Goal: Complete application form

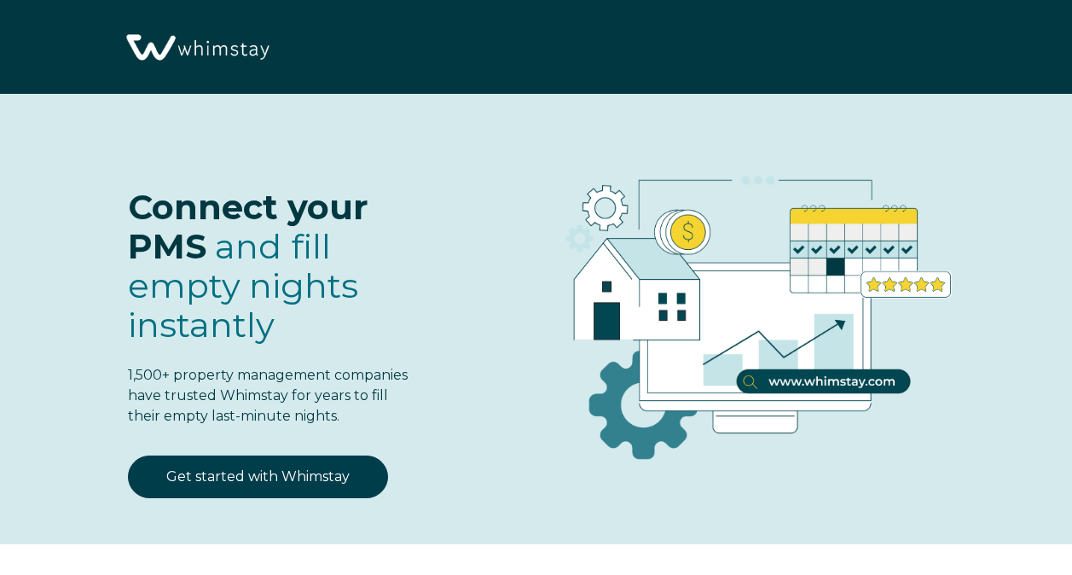
select select "MX"
select select "Standard"
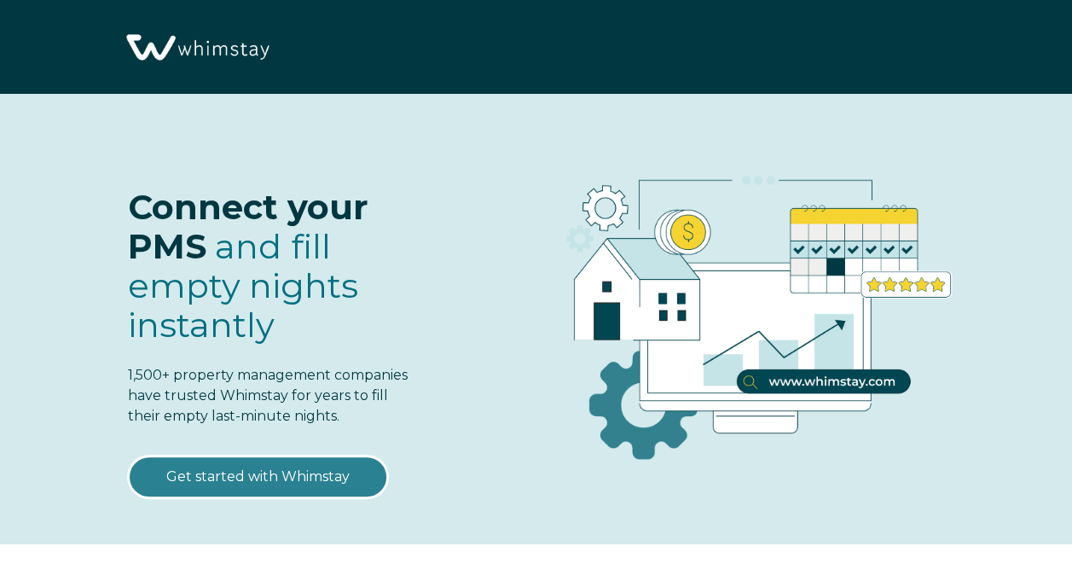
click at [310, 476] on link "Get started with Whimstay" at bounding box center [258, 476] width 260 height 43
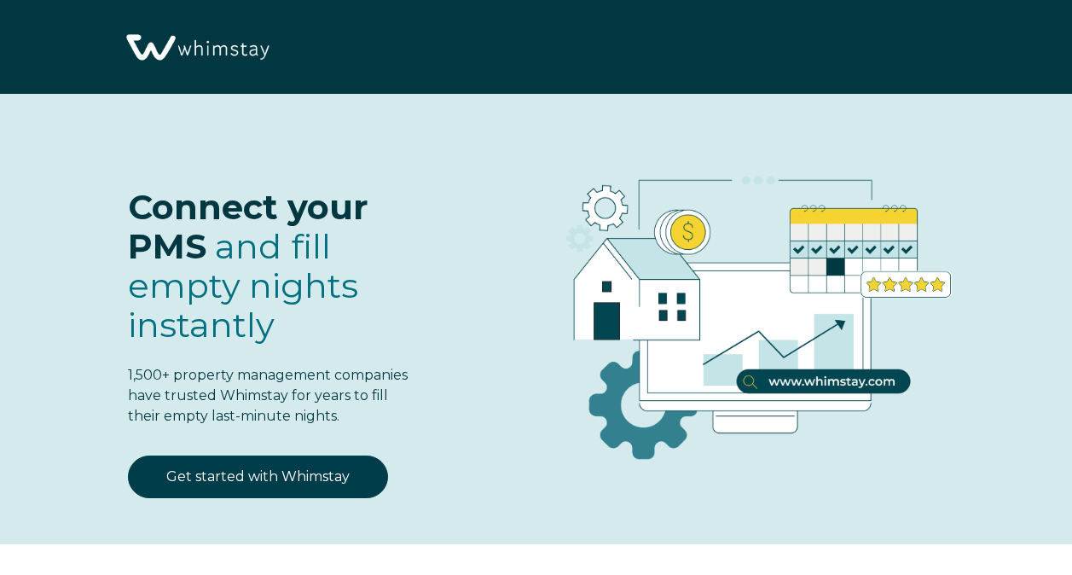
scroll to position [1971, 0]
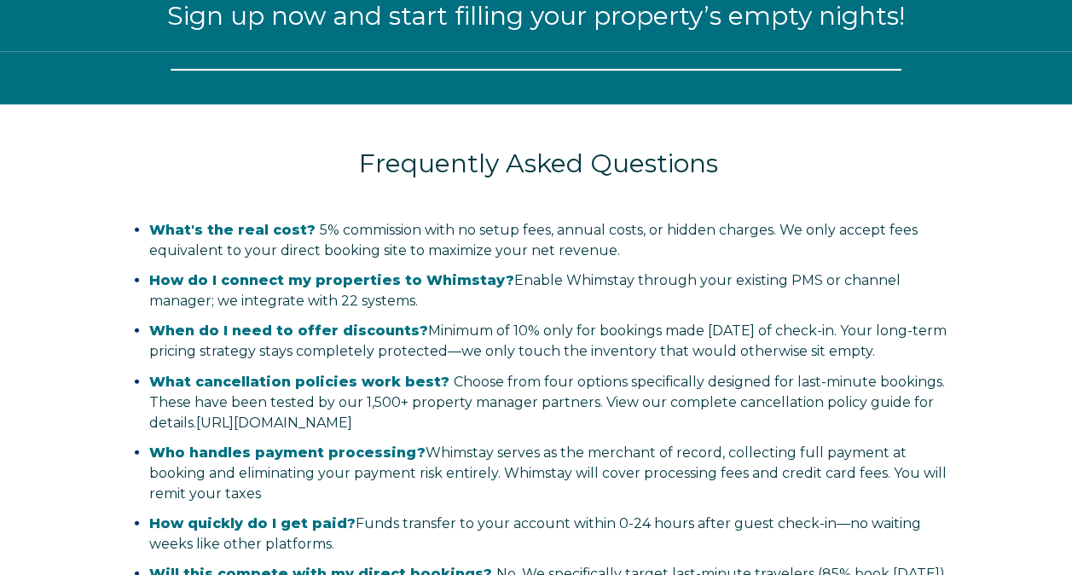
select select "MX"
select select "Standard"
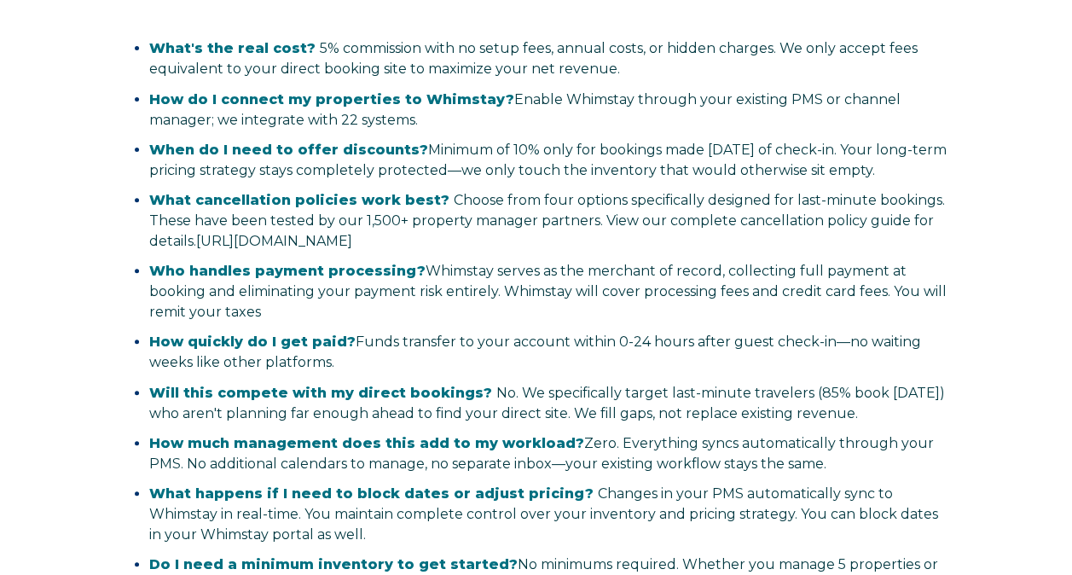
scroll to position [3441, 0]
